Goal: Browse casually

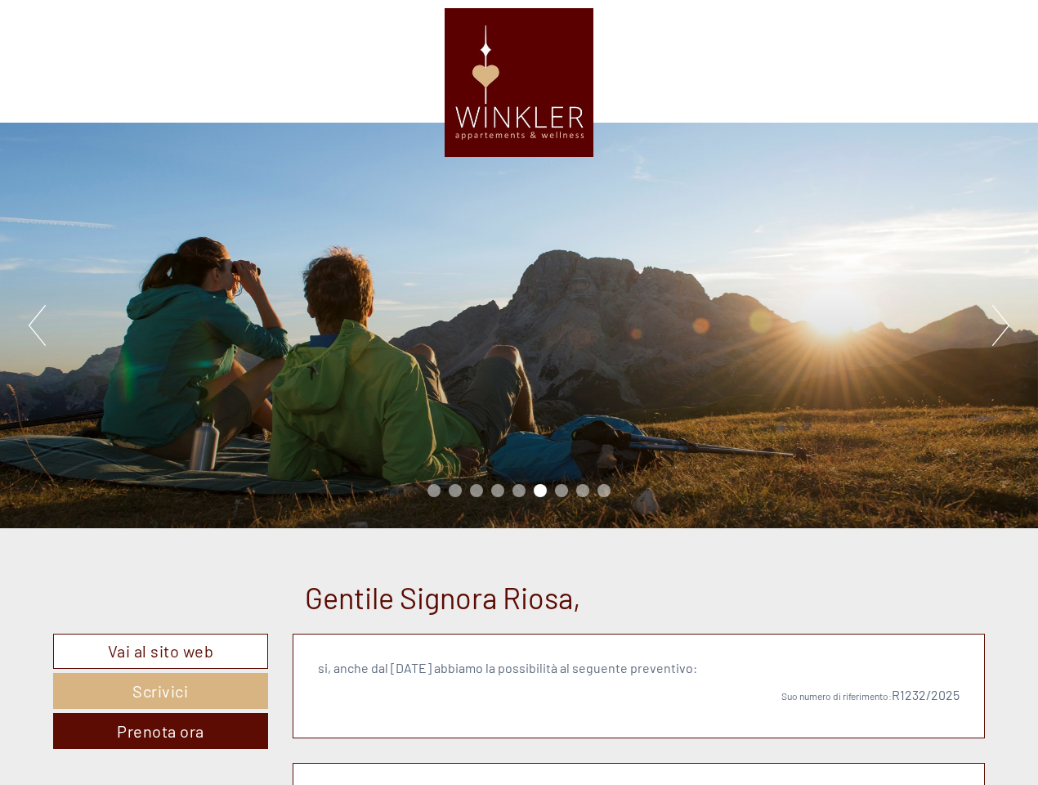
click at [519, 392] on div "Previous Next 1 2 3 4 5 6 7 8 9" at bounding box center [519, 326] width 1038 height 406
click at [37, 325] on button "Previous" at bounding box center [37, 325] width 17 height 41
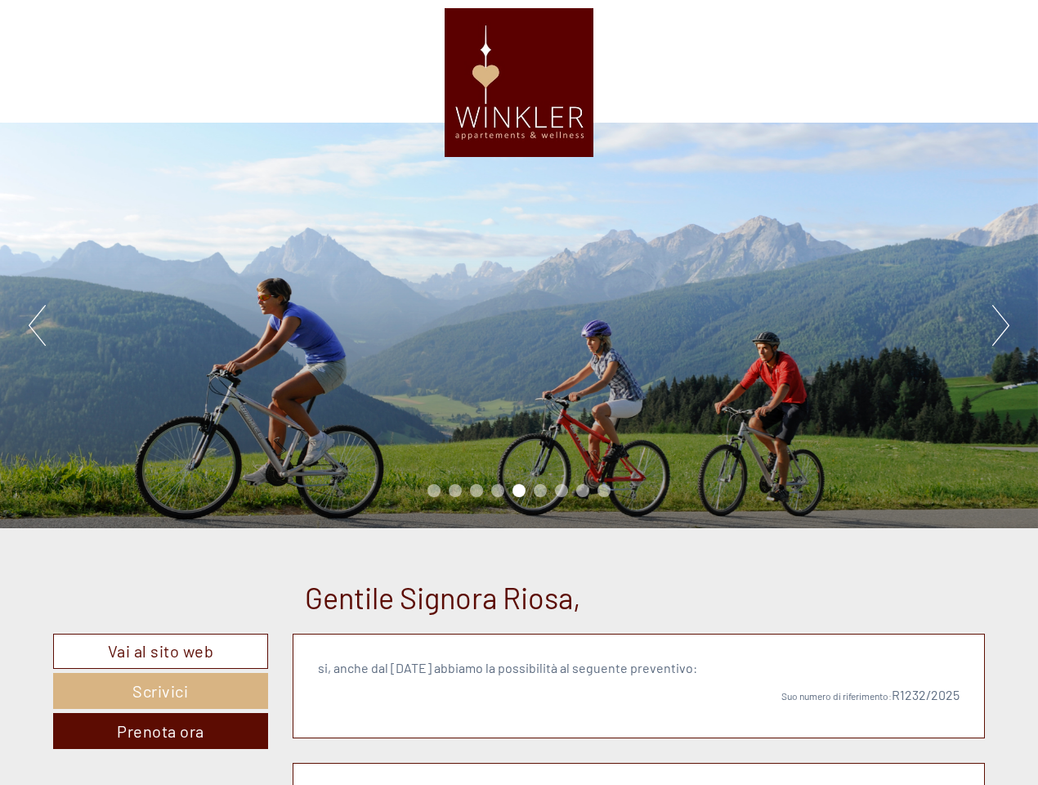
click at [519, 325] on div "Previous Next 1 2 3 4 5 6 7 8 9" at bounding box center [519, 326] width 1038 height 406
click at [1001, 325] on button "Next" at bounding box center [1001, 325] width 17 height 41
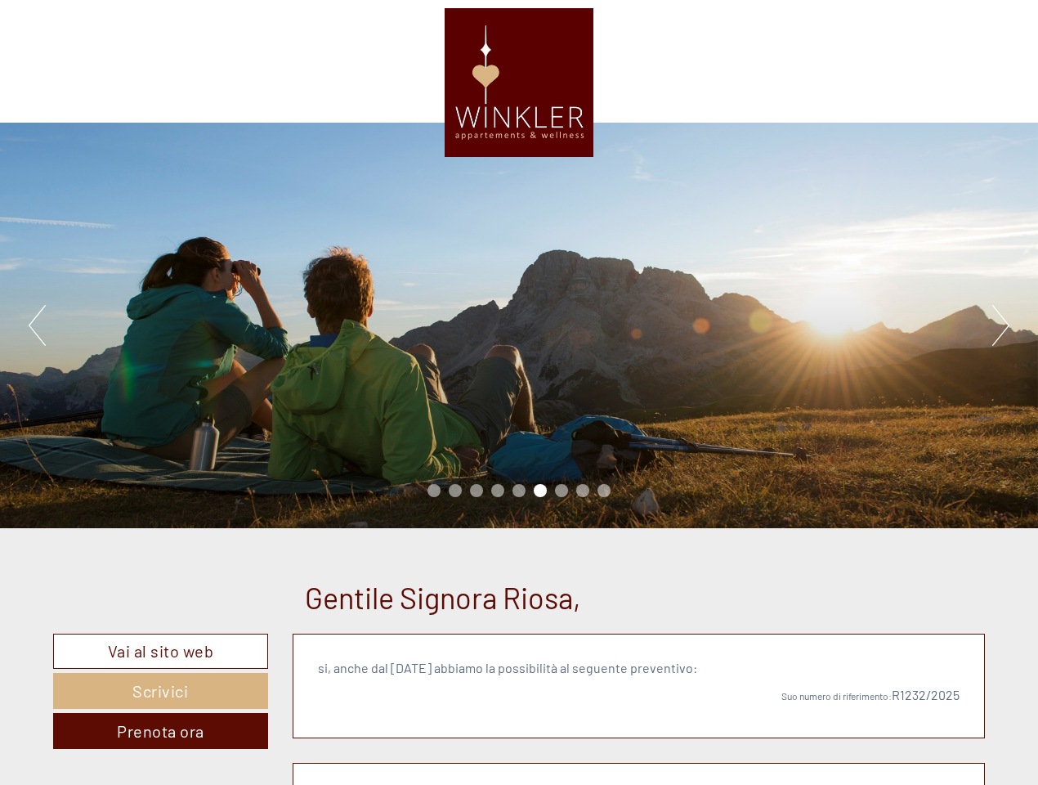
click at [434, 491] on li "1" at bounding box center [434, 490] width 13 height 13
click at [455, 491] on li "2" at bounding box center [455, 490] width 13 height 13
click at [477, 491] on li "3" at bounding box center [476, 490] width 13 height 13
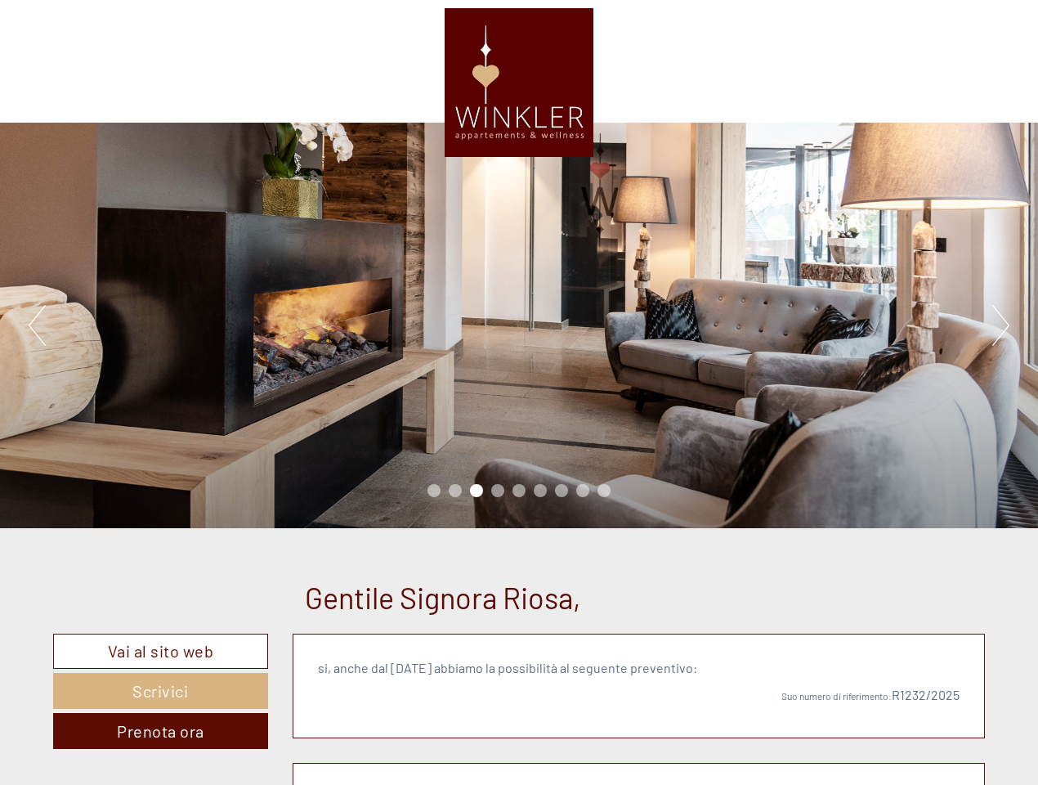
click at [498, 491] on li "4" at bounding box center [497, 490] width 13 height 13
click at [519, 491] on li "5" at bounding box center [519, 490] width 13 height 13
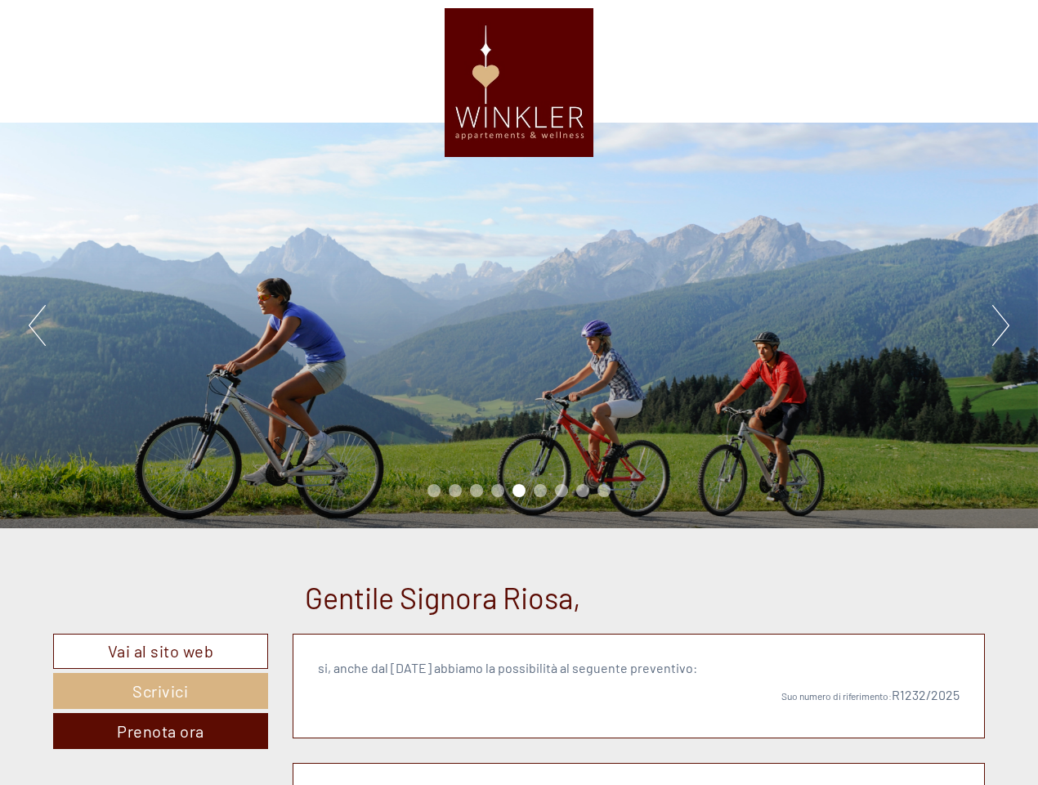
click at [540, 491] on li "6" at bounding box center [540, 490] width 13 height 13
